Goal: Navigation & Orientation: Understand site structure

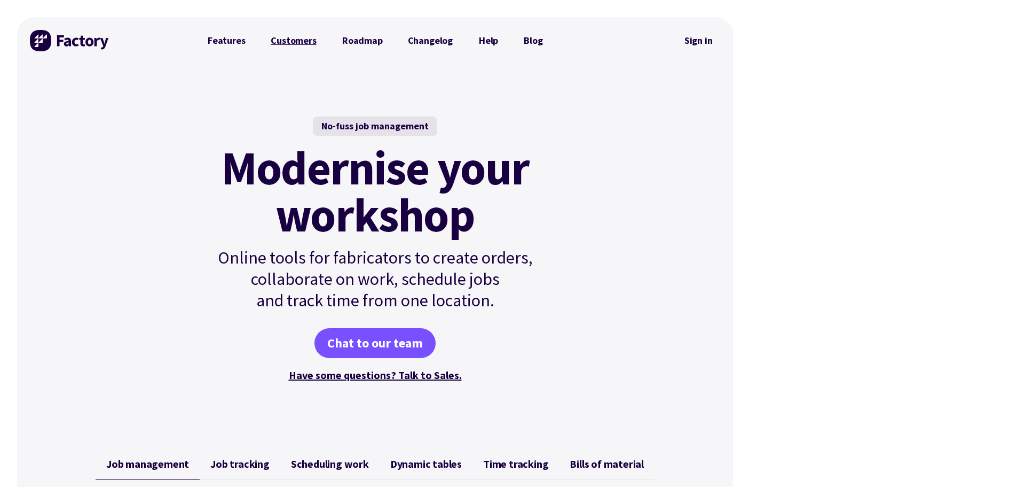
click at [302, 44] on link "Customers" at bounding box center [293, 40] width 71 height 21
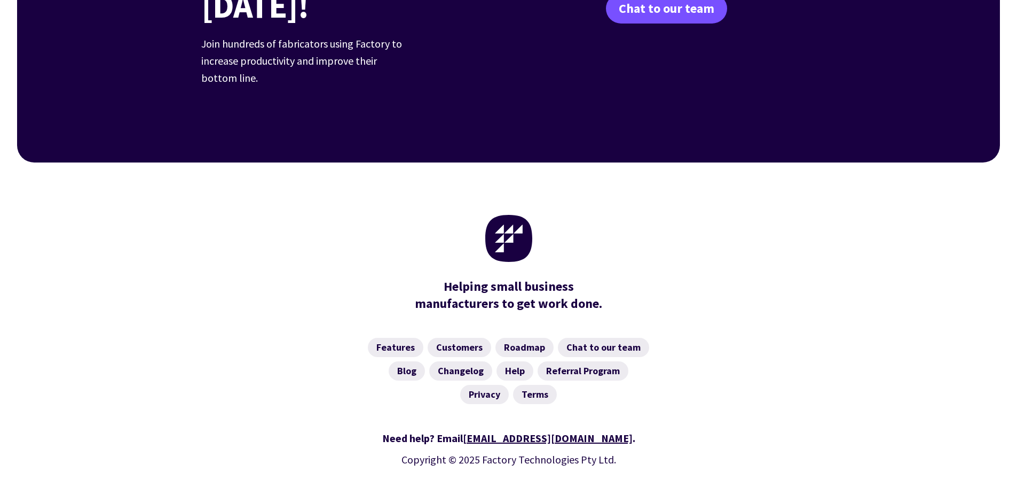
scroll to position [1542, 0]
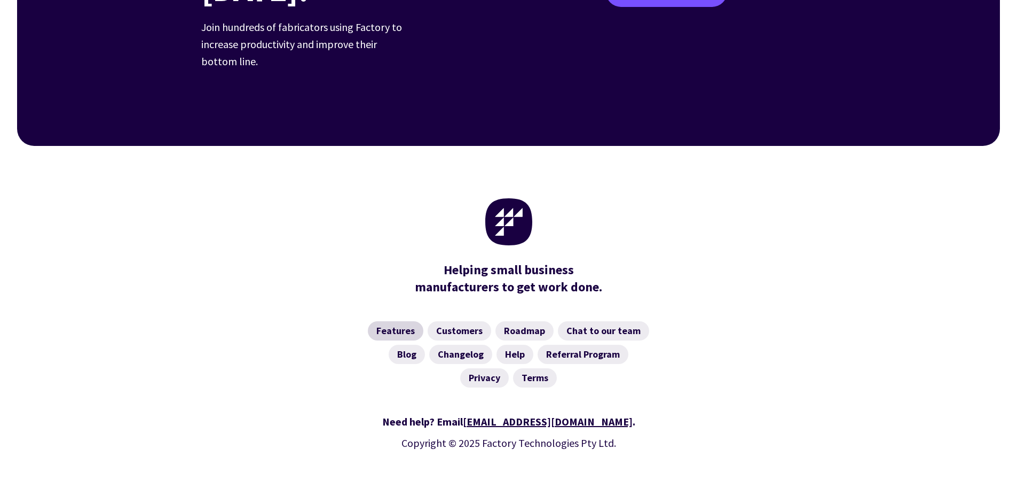
click at [408, 321] on link "Features" at bounding box center [396, 330] width 56 height 19
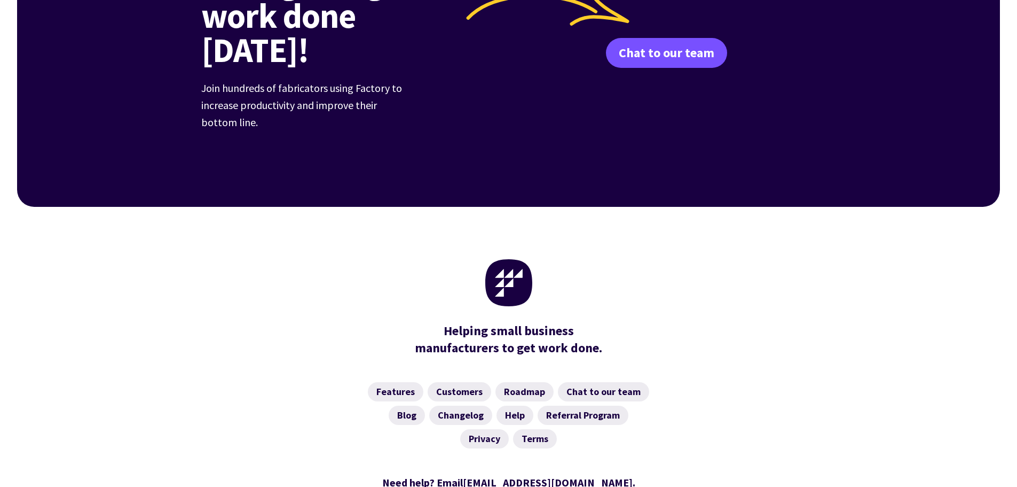
scroll to position [1663, 0]
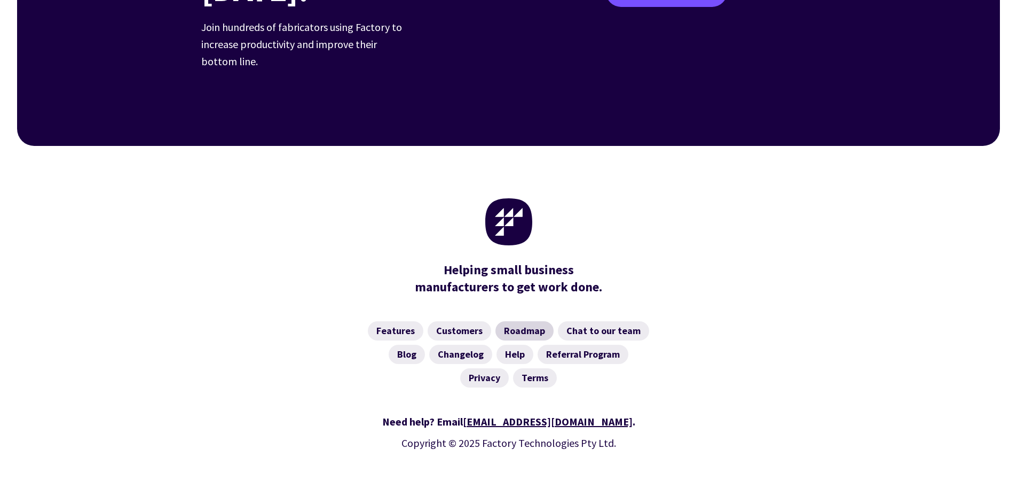
click at [506, 321] on link "Roadmap" at bounding box center [525, 330] width 58 height 19
